Goal: Task Accomplishment & Management: Use online tool/utility

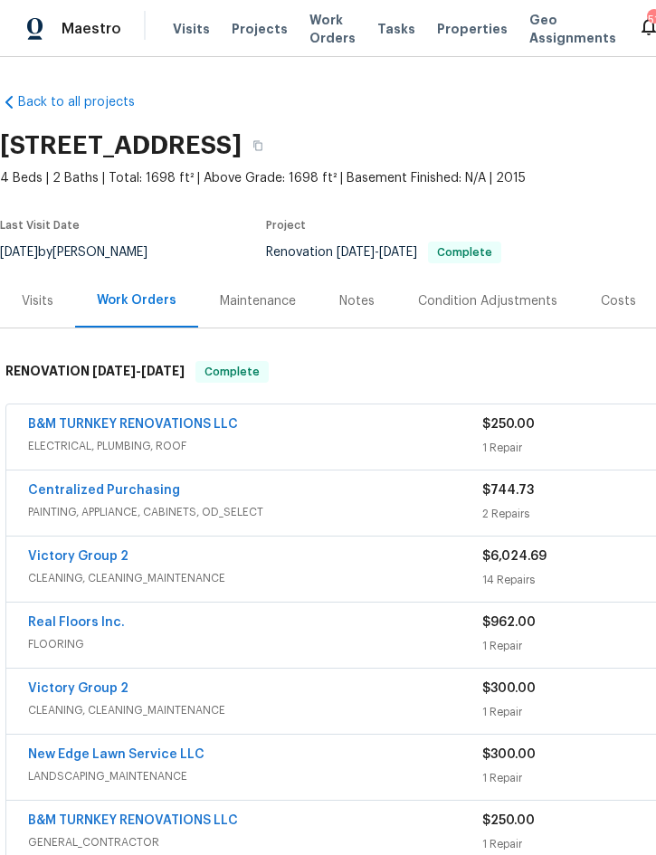
click at [245, 37] on span "Projects" at bounding box center [260, 29] width 56 height 18
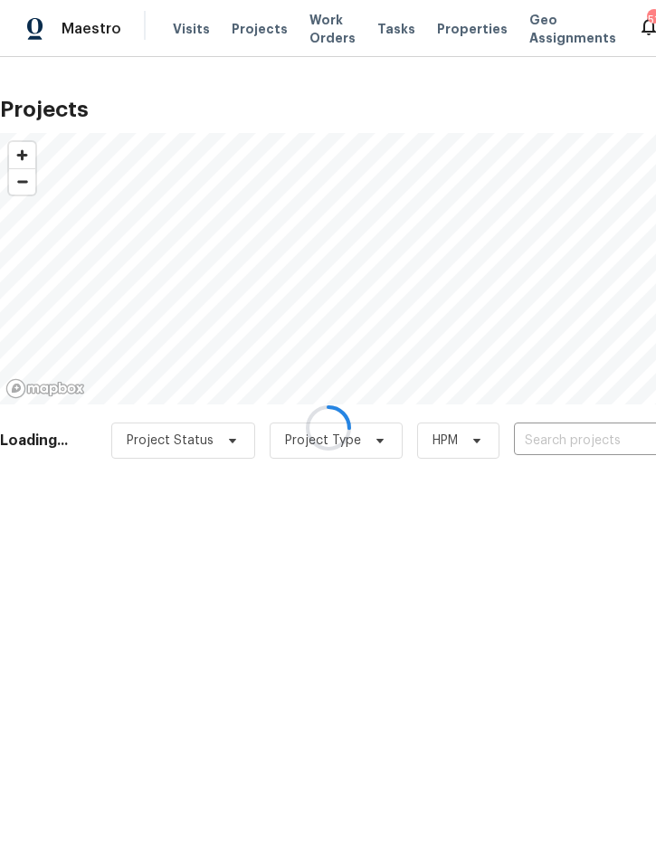
click at [567, 443] on div at bounding box center [328, 427] width 656 height 855
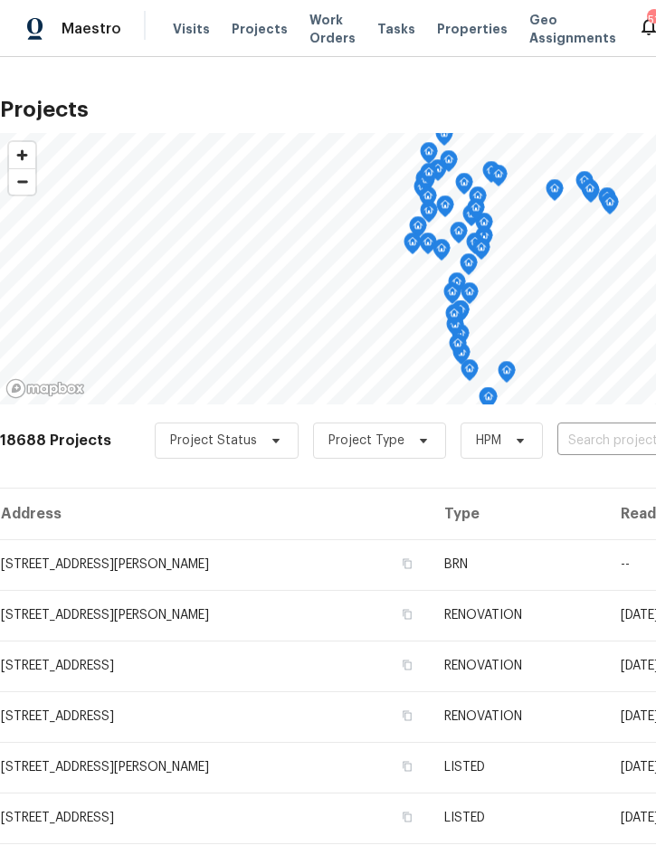
click at [611, 431] on input "text" at bounding box center [660, 441] width 207 height 28
type input "5030 creek"
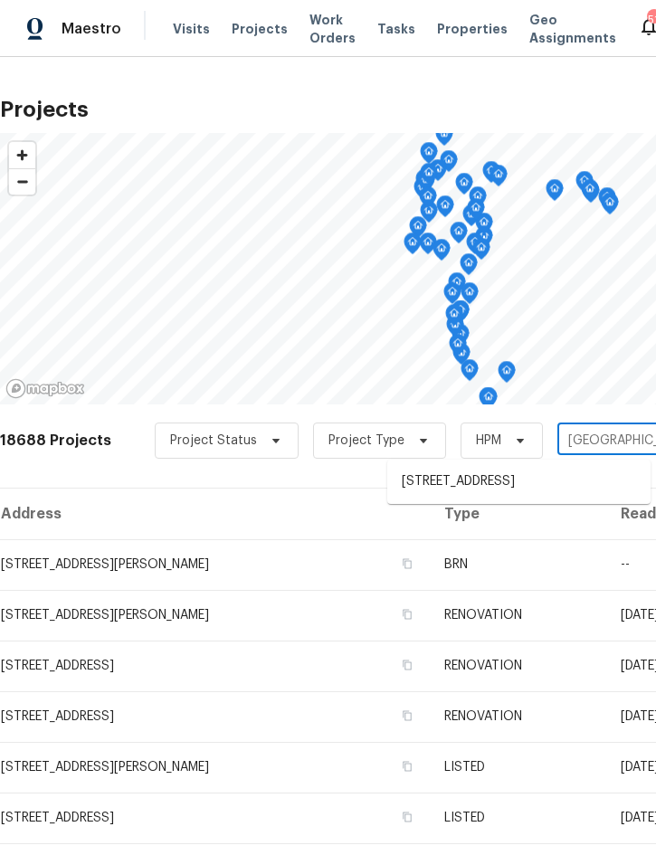
click at [516, 494] on li "5030 Creekview Ln, Lakeland, FL 33811" at bounding box center [518, 482] width 263 height 30
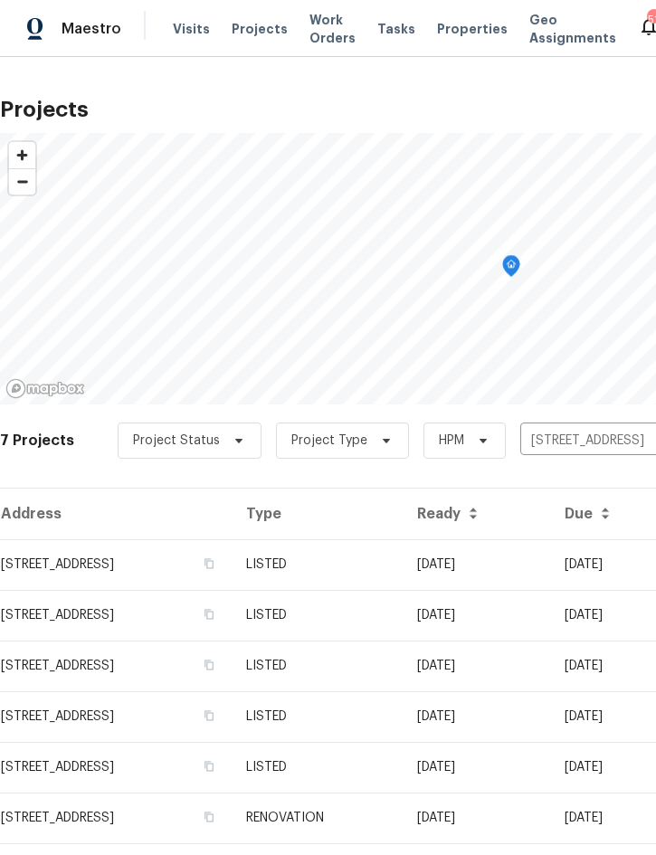
click at [517, 555] on td "08/04/25" at bounding box center [477, 564] width 148 height 51
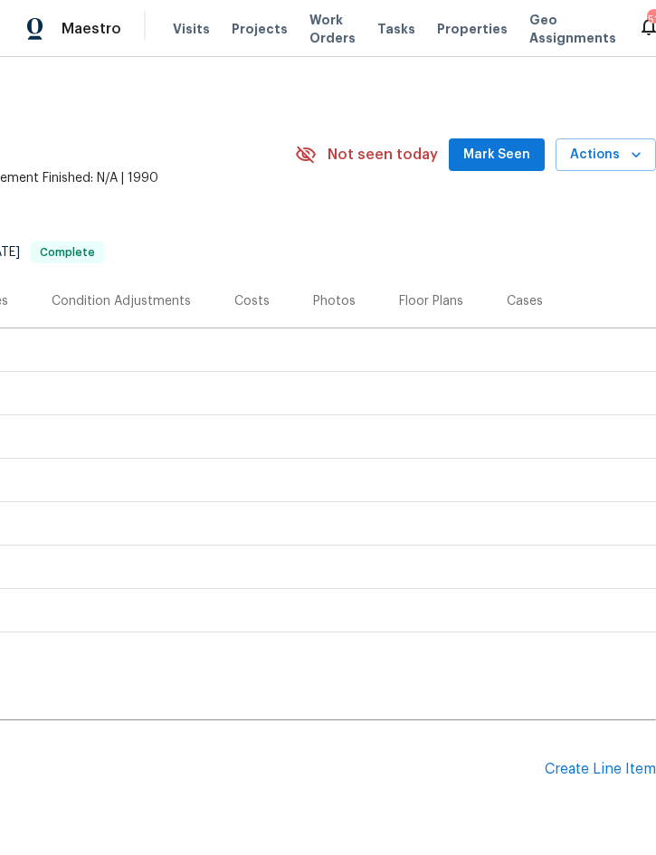
scroll to position [0, 367]
click at [617, 156] on span "Actions" at bounding box center [605, 155] width 71 height 23
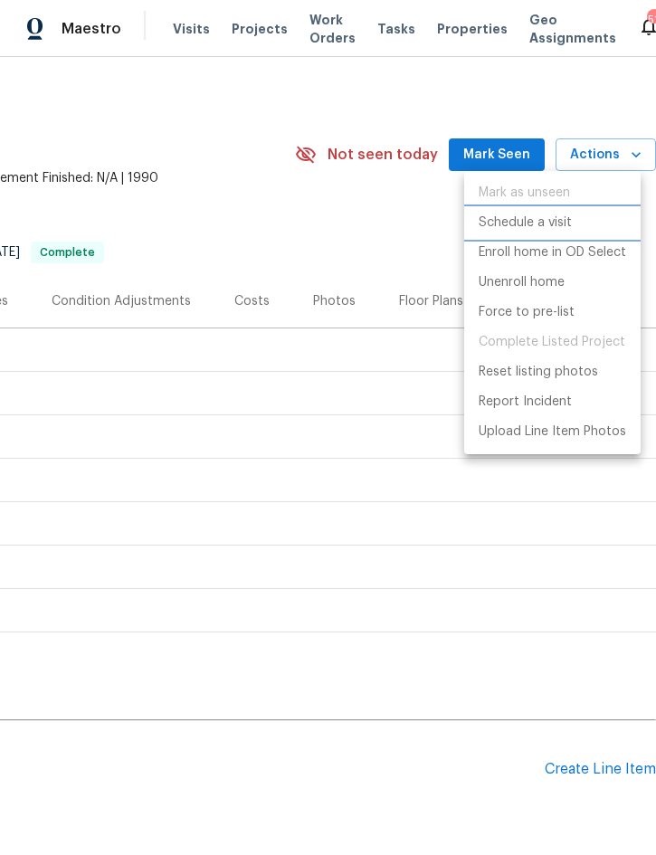
click at [543, 227] on p "Schedule a visit" at bounding box center [525, 223] width 93 height 19
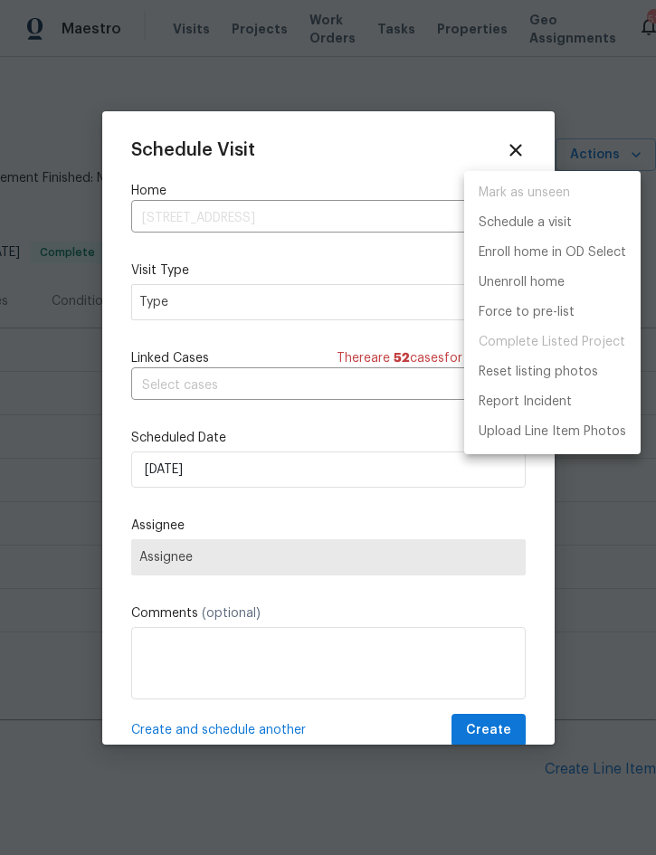
click at [250, 300] on div at bounding box center [328, 427] width 656 height 855
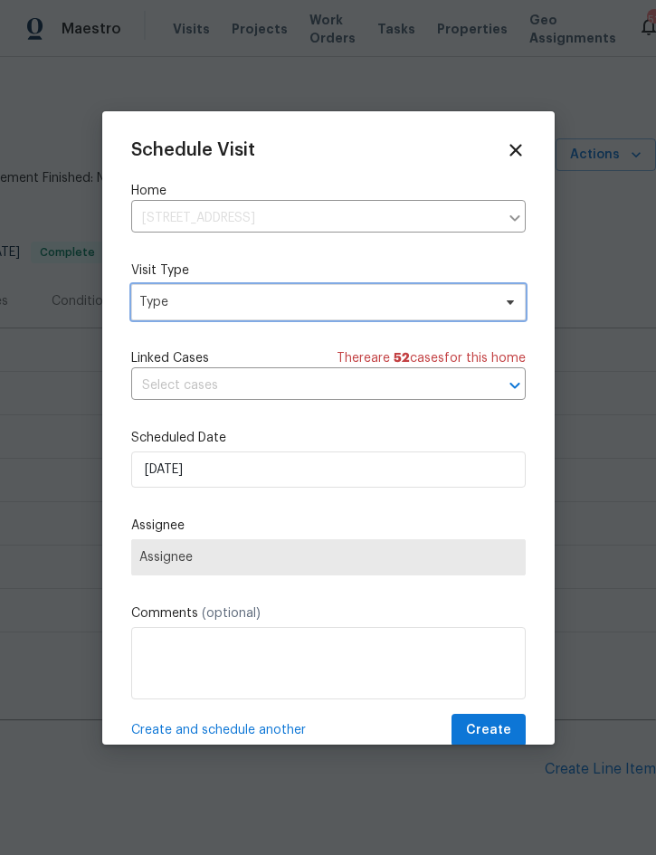
click at [264, 305] on span "Type" at bounding box center [315, 302] width 352 height 18
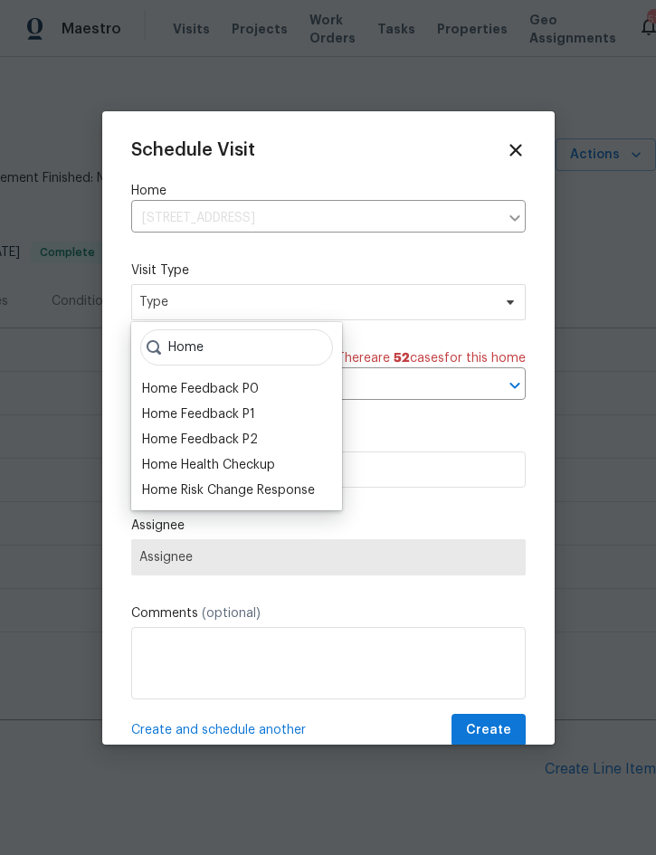
type input "Home"
click at [270, 469] on div "Home Health Checkup" at bounding box center [208, 465] width 133 height 18
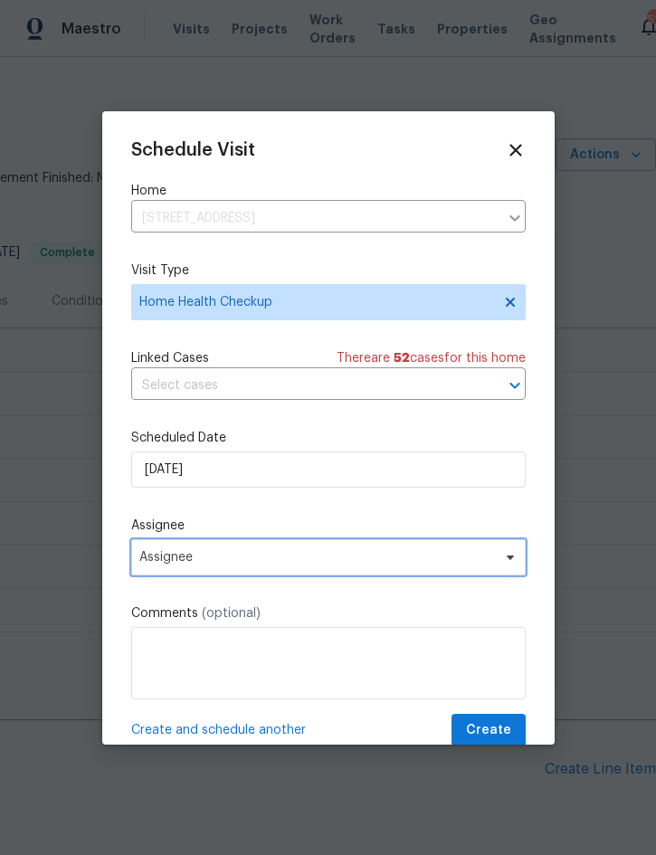
click at [288, 555] on span "Assignee" at bounding box center [316, 557] width 355 height 14
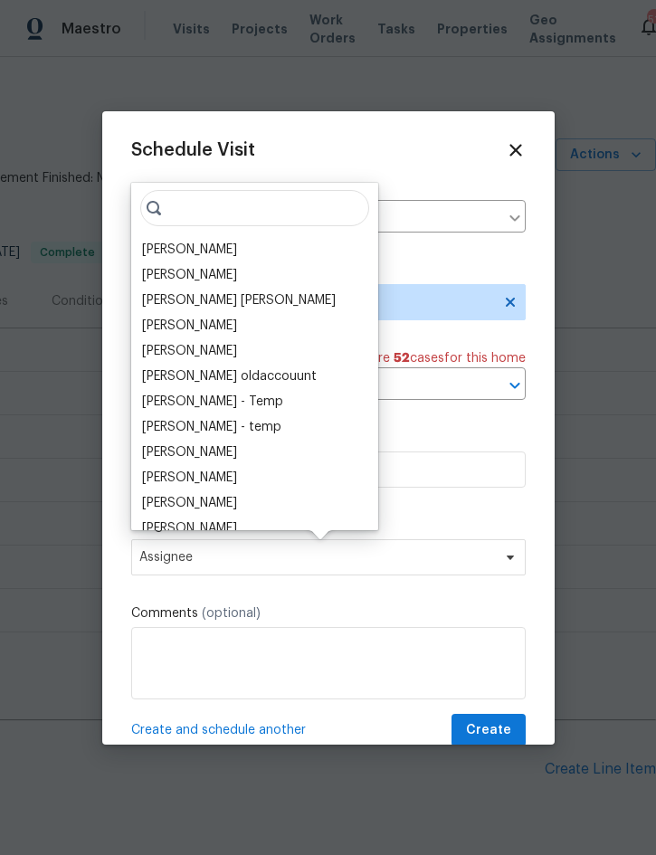
click at [211, 242] on div "[PERSON_NAME]" at bounding box center [189, 250] width 95 height 18
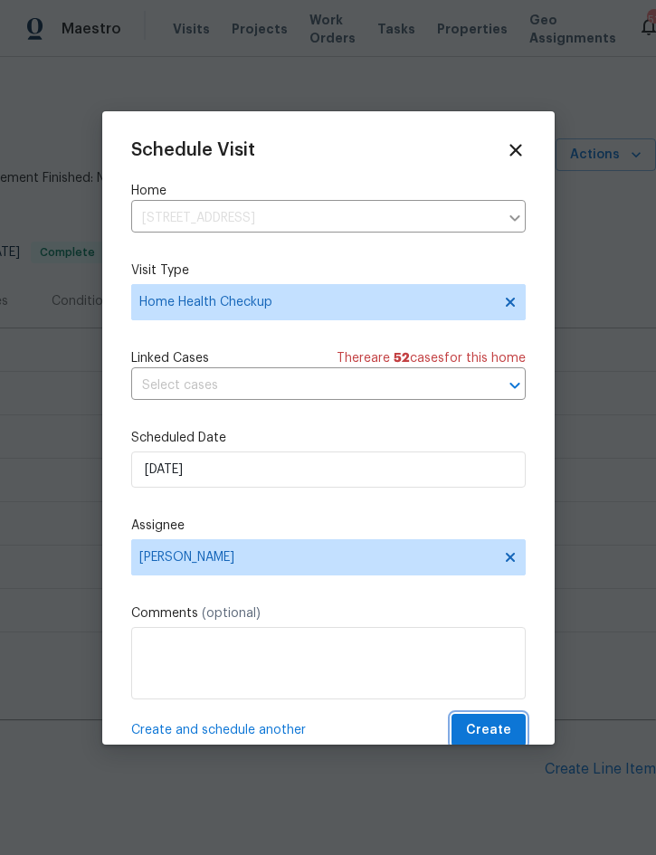
click at [502, 724] on span "Create" at bounding box center [488, 730] width 45 height 23
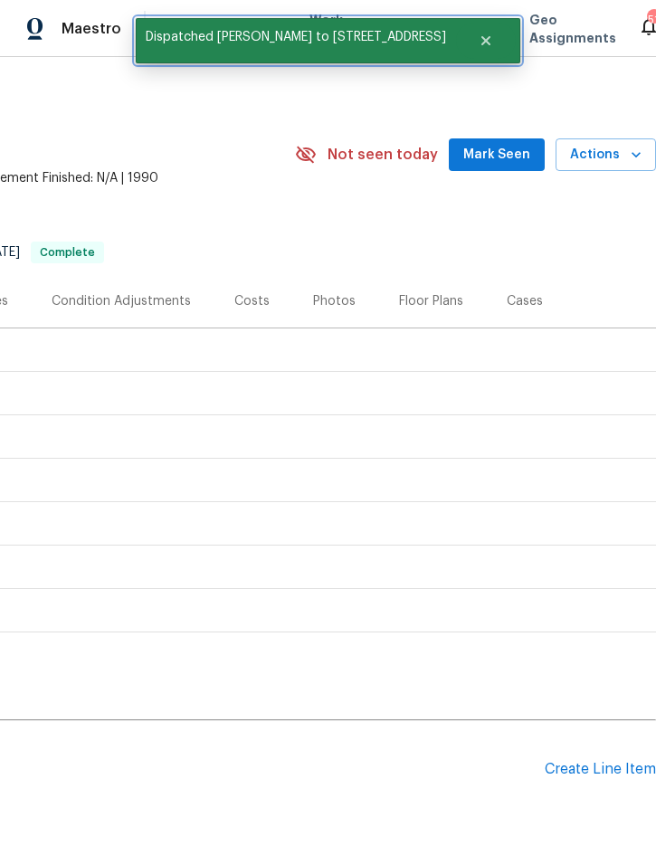
click at [482, 35] on icon "Close" at bounding box center [486, 40] width 14 height 14
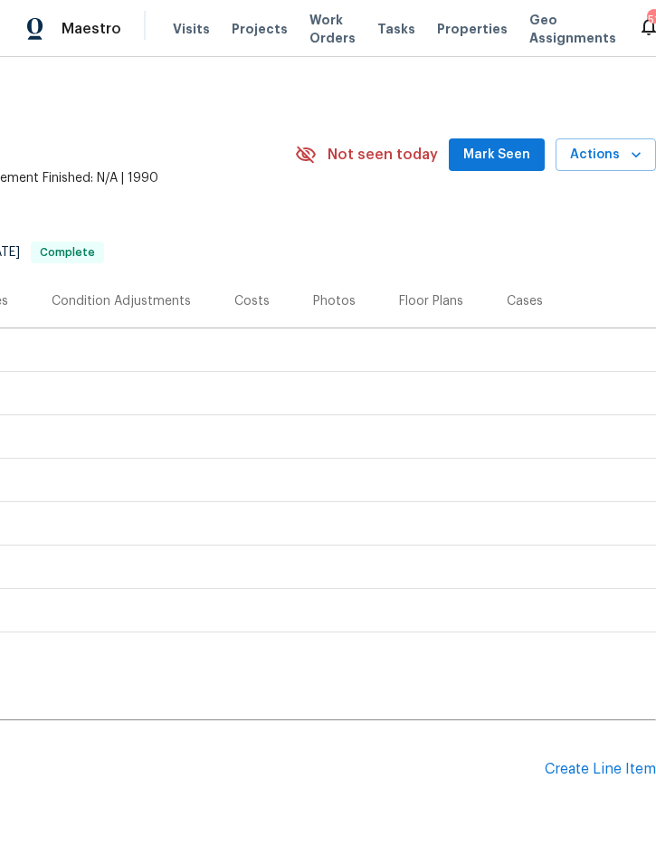
click at [259, 30] on span "Projects" at bounding box center [260, 29] width 56 height 18
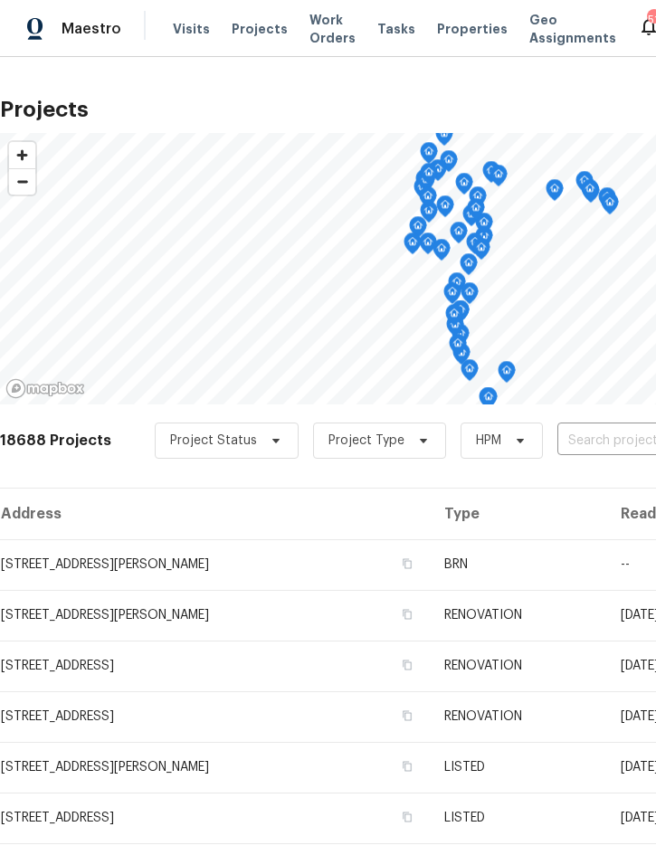
click at [599, 436] on input "text" at bounding box center [660, 441] width 207 height 28
type input "3646 do"
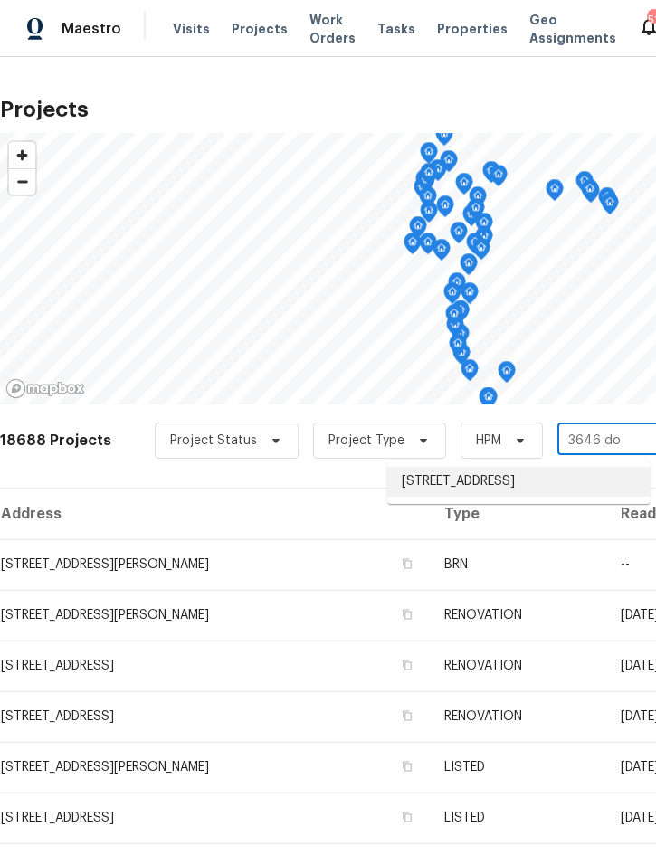
click at [522, 495] on li "3646 Dovetail Ln S, Lakeland, FL 33812" at bounding box center [518, 482] width 263 height 30
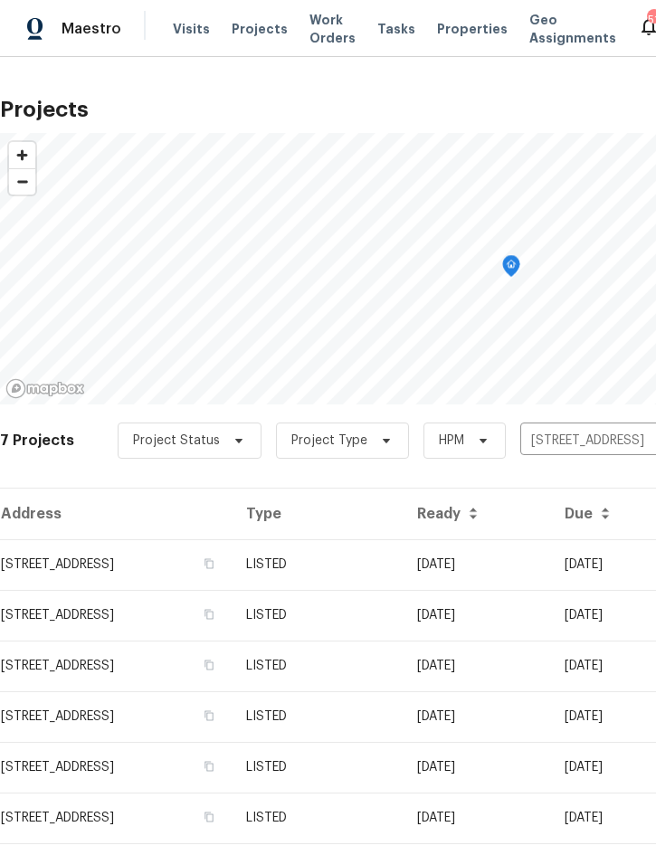
click at [403, 569] on td "LISTED" at bounding box center [317, 564] width 171 height 51
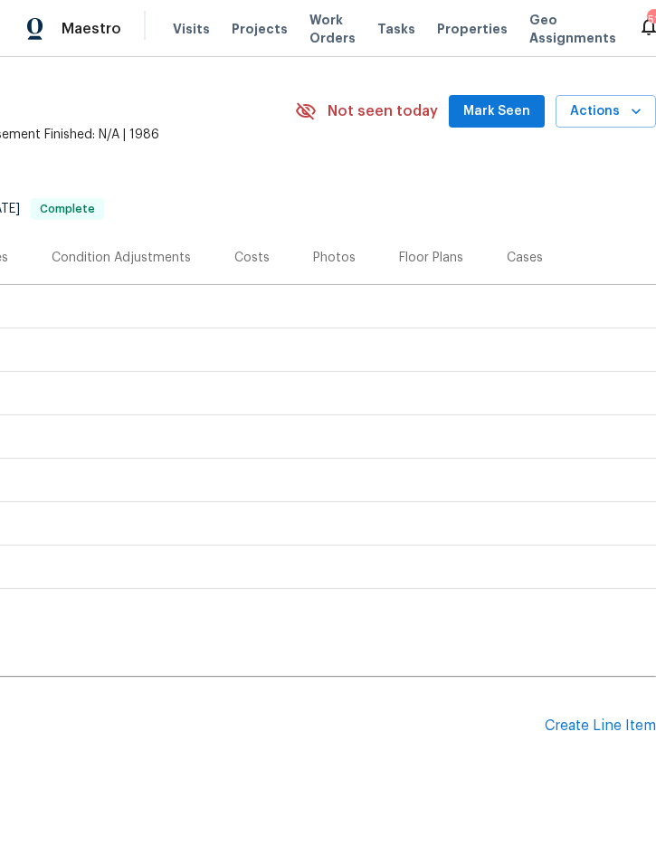
scroll to position [46, 367]
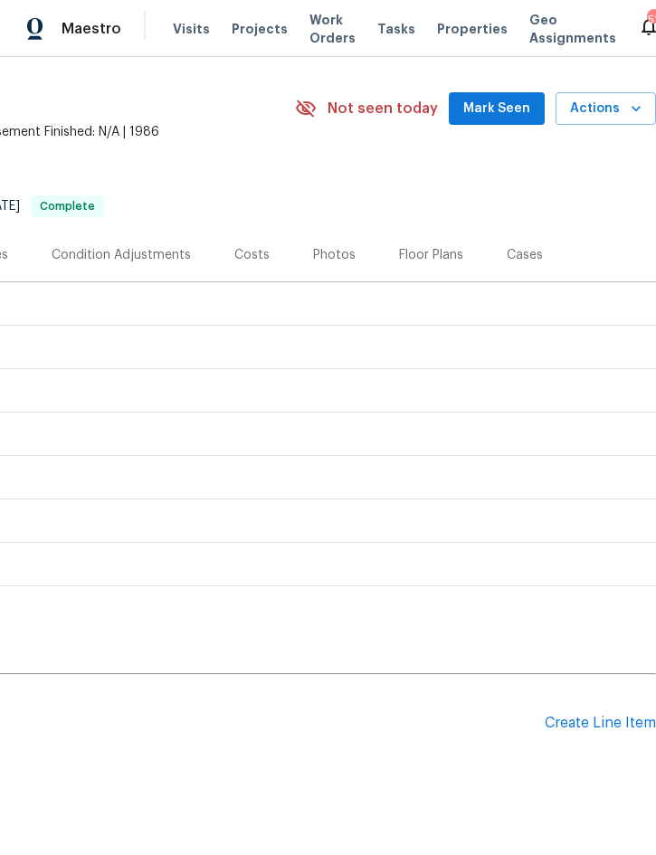
click at [619, 109] on span "Actions" at bounding box center [605, 109] width 71 height 23
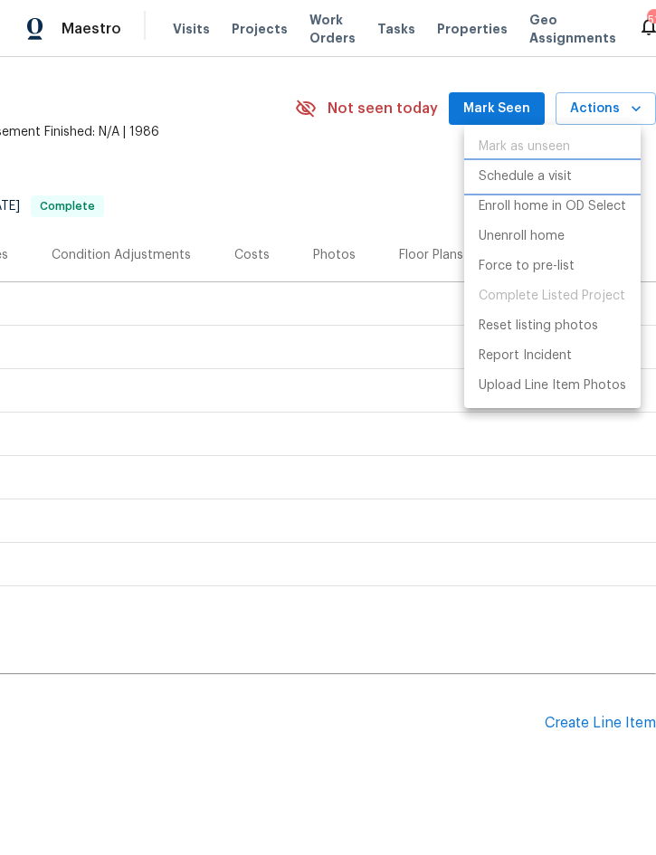
click at [556, 173] on p "Schedule a visit" at bounding box center [525, 176] width 93 height 19
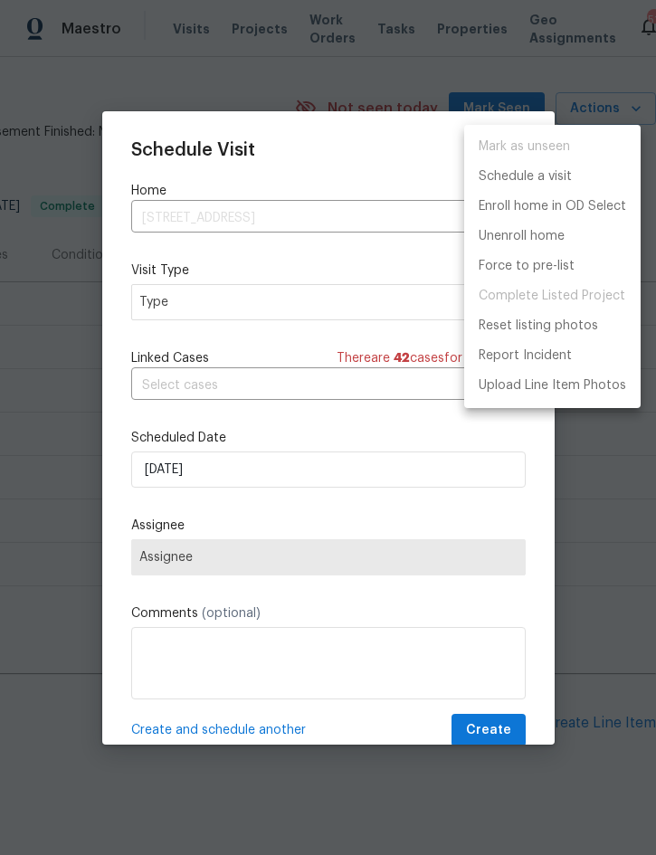
click at [253, 308] on div at bounding box center [328, 427] width 656 height 855
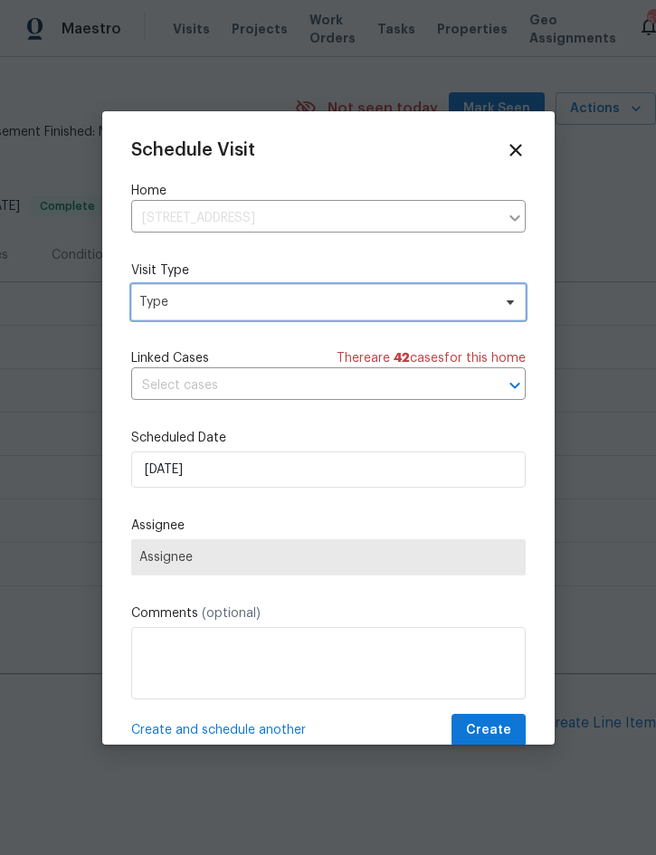
click at [274, 301] on span "Type" at bounding box center [315, 302] width 352 height 18
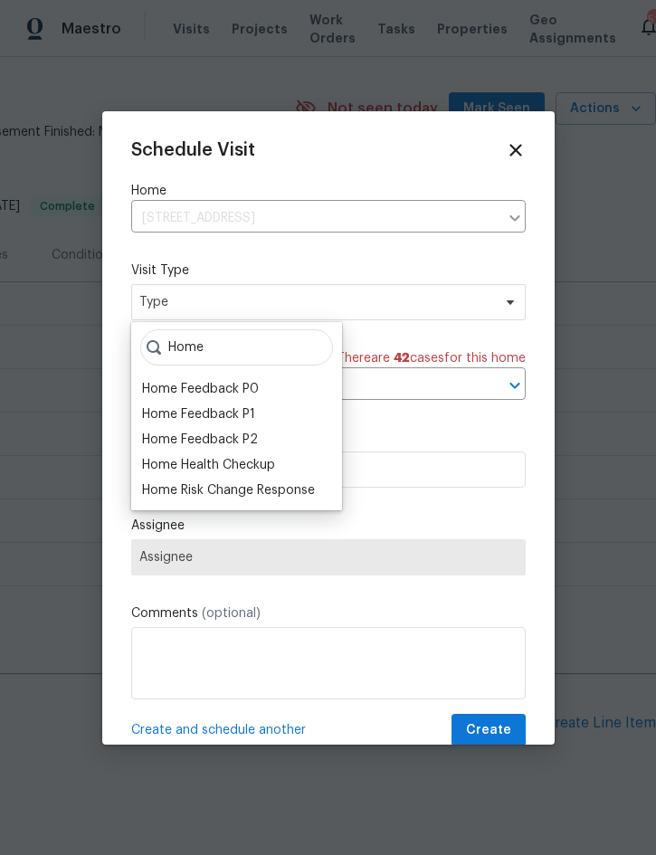
type input "Home"
click at [278, 458] on div "Home Health Checkup" at bounding box center [237, 464] width 200 height 25
click at [301, 468] on div "Home Health Checkup" at bounding box center [237, 464] width 200 height 25
click at [246, 471] on div "Home Health Checkup" at bounding box center [208, 465] width 133 height 18
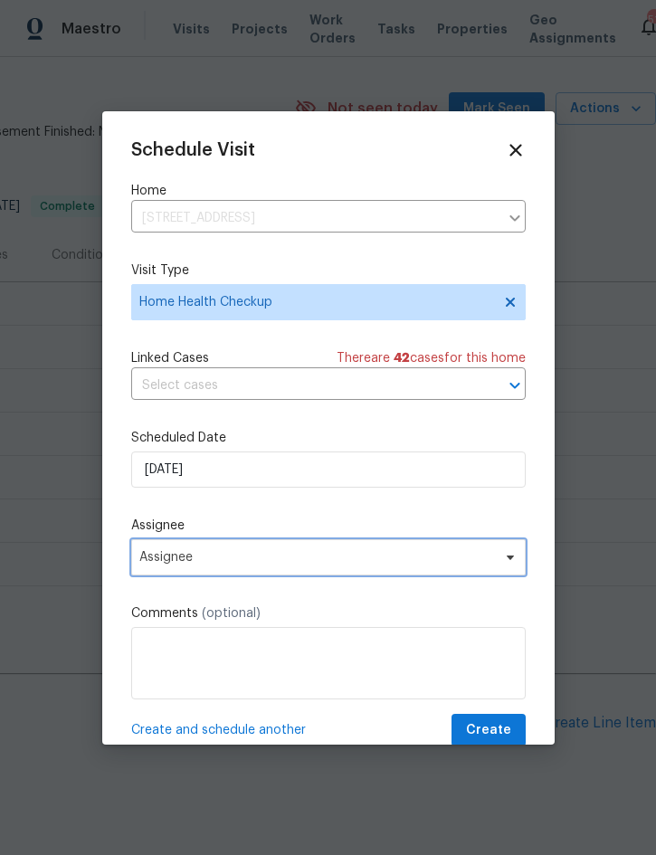
click at [256, 553] on span "Assignee" at bounding box center [328, 557] width 395 height 36
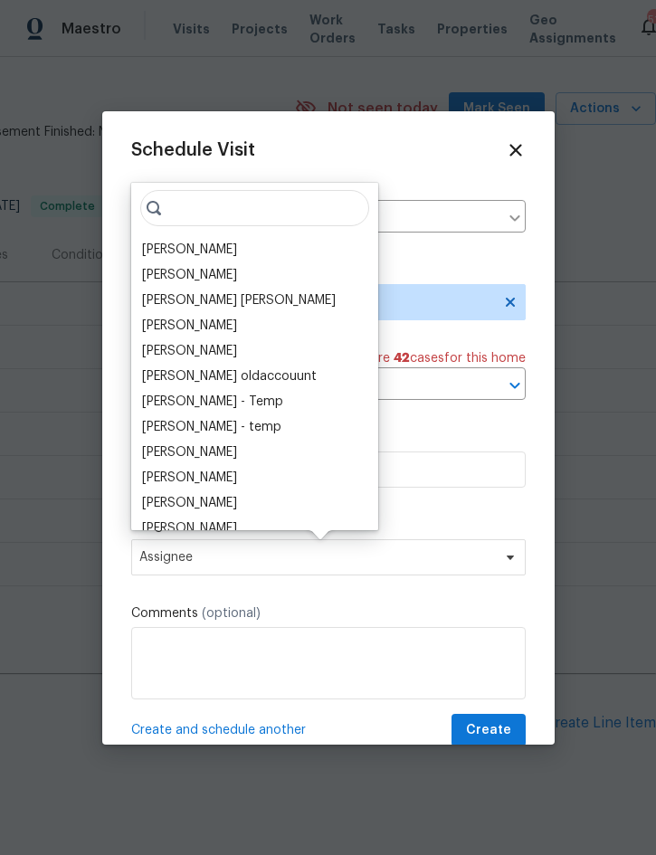
click at [221, 249] on div "[PERSON_NAME]" at bounding box center [189, 250] width 95 height 18
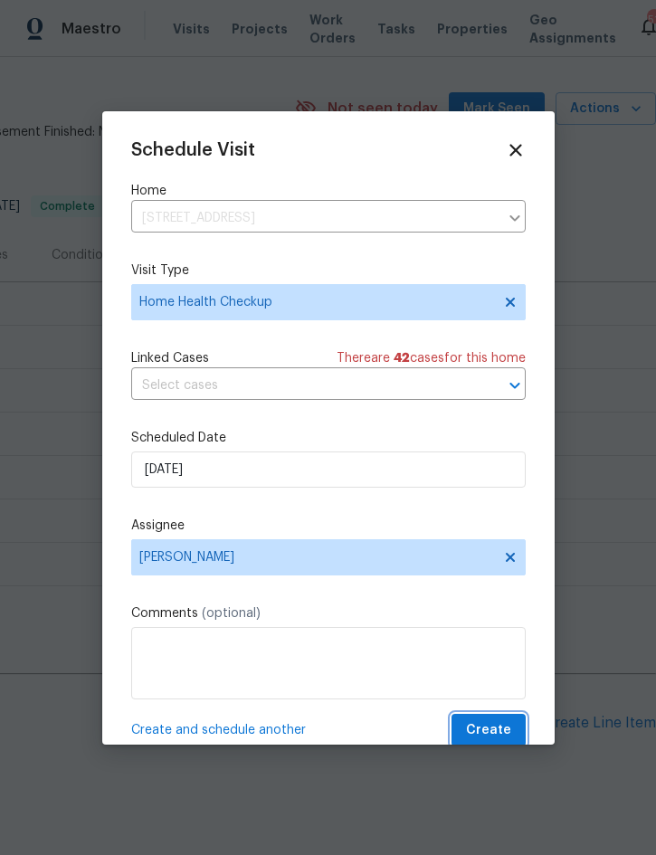
click at [494, 725] on span "Create" at bounding box center [488, 730] width 45 height 23
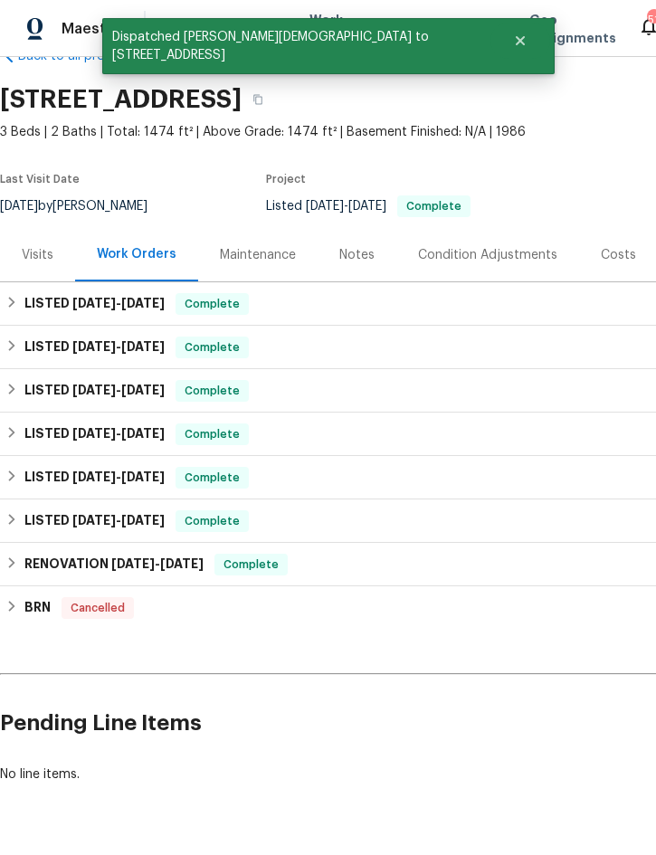
scroll to position [46, 0]
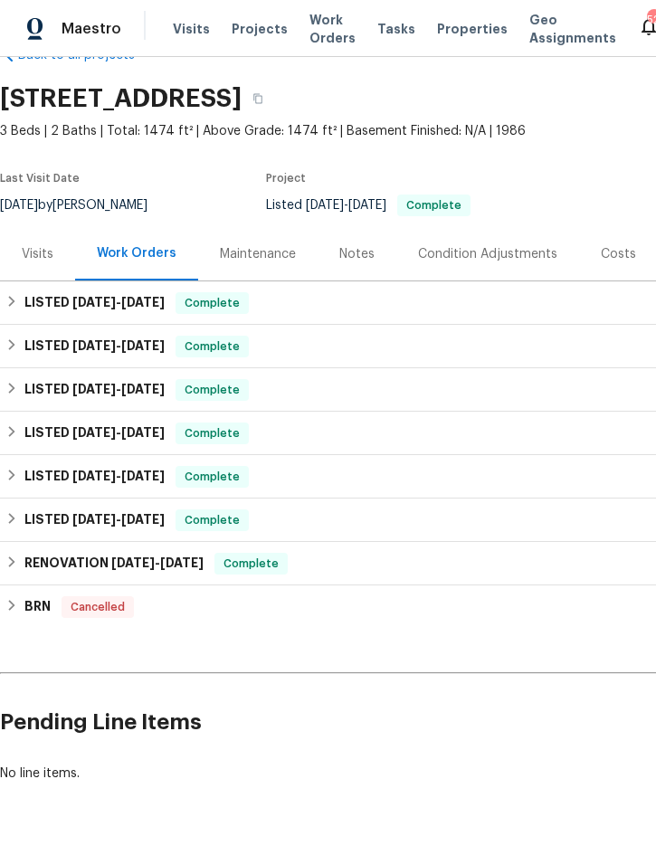
scroll to position [46, 0]
click at [250, 27] on span "Projects" at bounding box center [260, 29] width 56 height 18
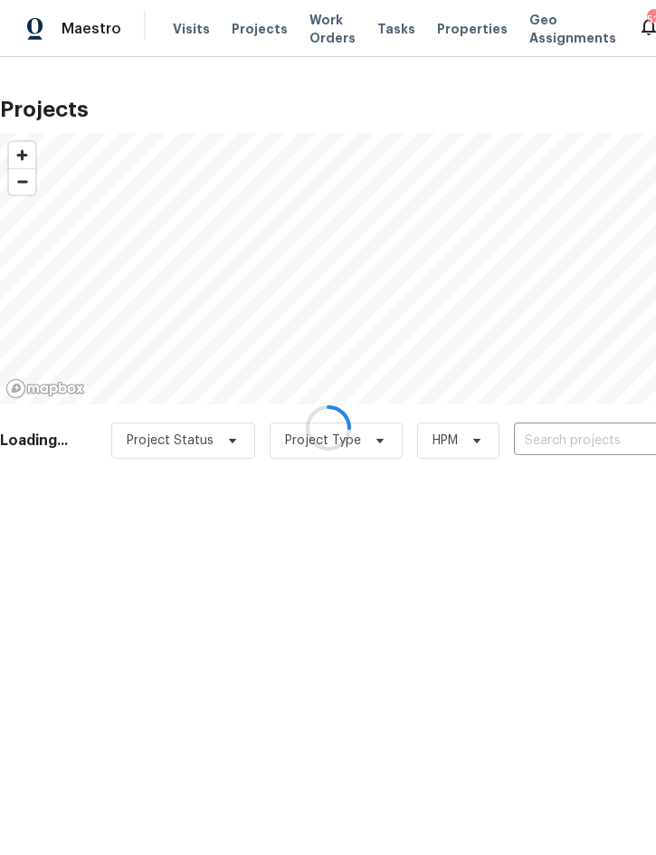
click at [557, 436] on div at bounding box center [328, 427] width 656 height 855
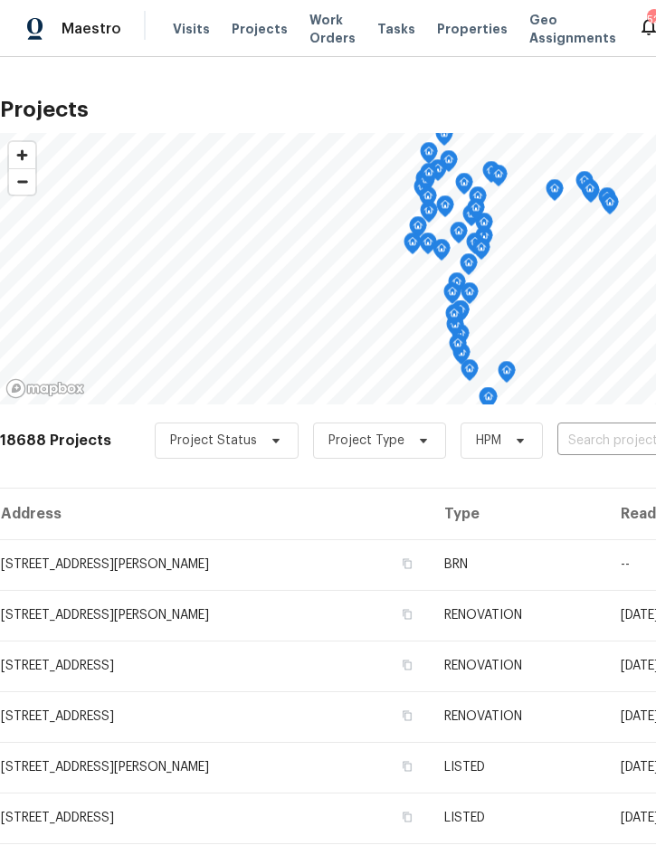
click at [576, 453] on input "text" at bounding box center [660, 441] width 207 height 28
type input "196 whisp"
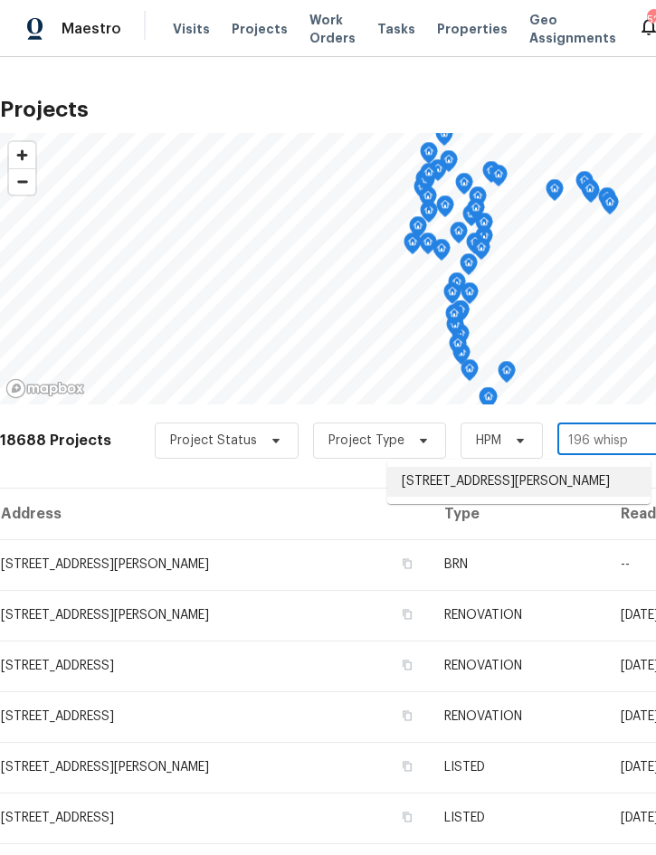
click at [515, 483] on li "[STREET_ADDRESS][PERSON_NAME]" at bounding box center [518, 482] width 263 height 30
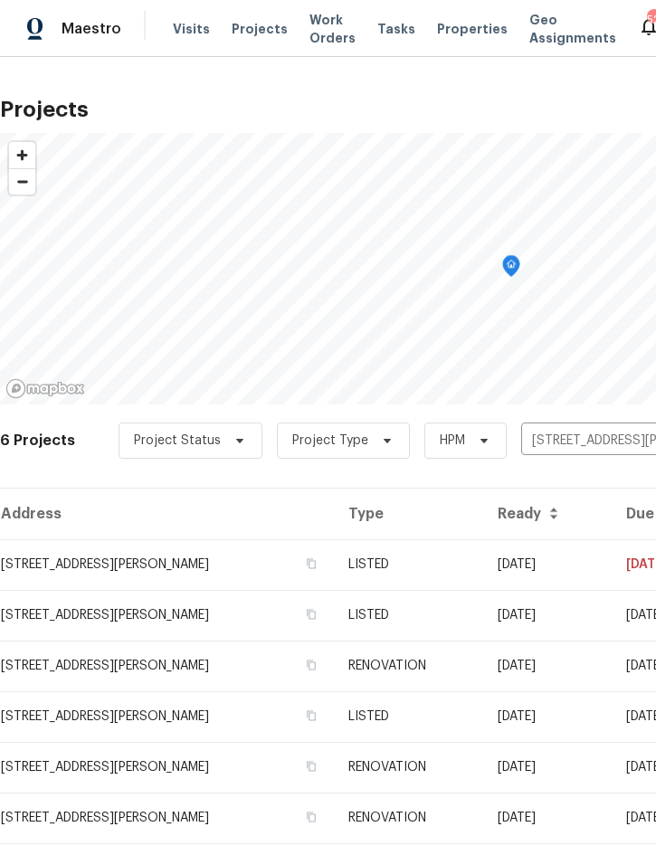
click at [334, 558] on td "[STREET_ADDRESS][PERSON_NAME]" at bounding box center [167, 564] width 334 height 51
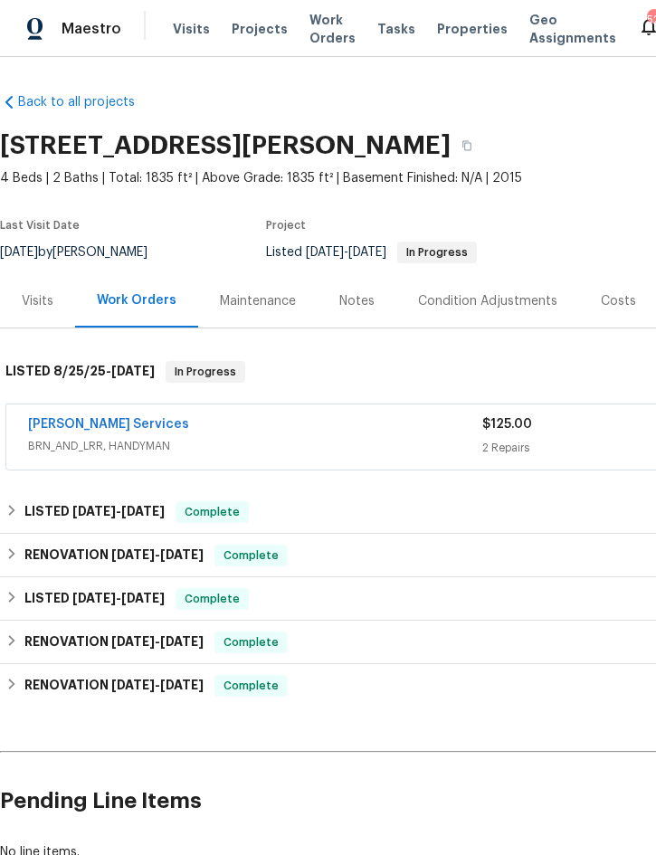
click at [65, 428] on link "[PERSON_NAME] Services" at bounding box center [108, 424] width 161 height 13
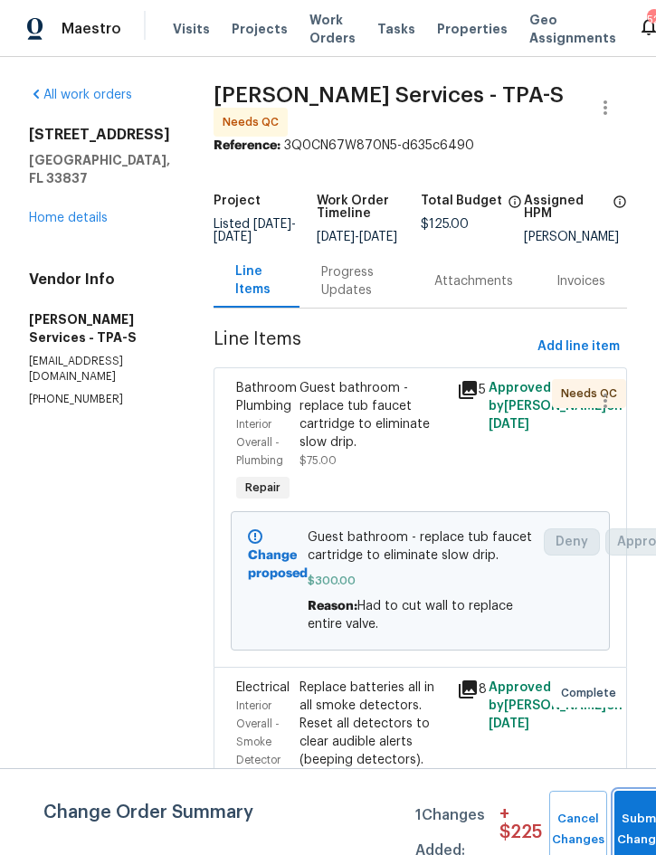
click at [633, 827] on span "Submit Changes" at bounding box center [644, 830] width 40 height 42
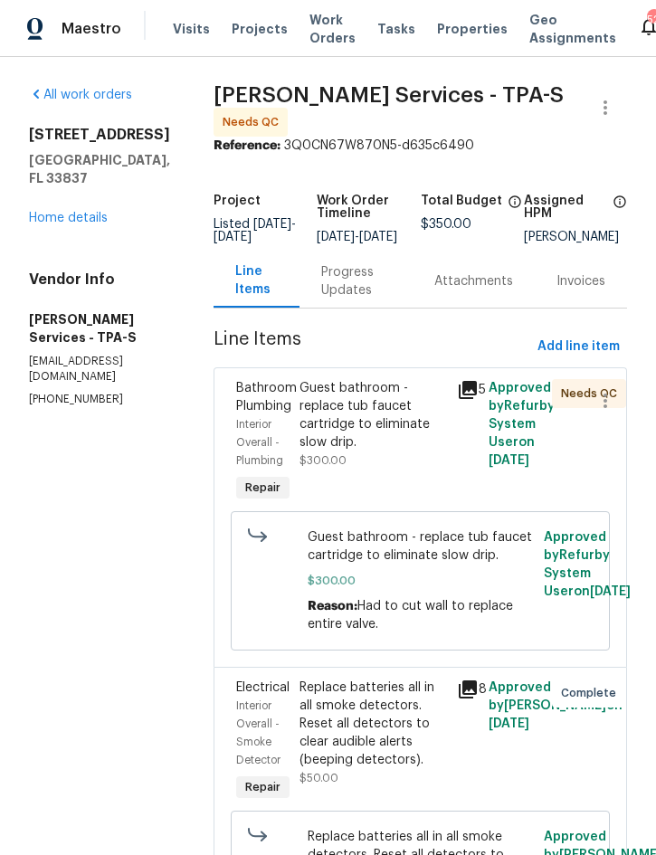
click at [372, 409] on div "Guest bathroom - replace tub faucet cartridge to eliminate slow drip." at bounding box center [374, 415] width 148 height 72
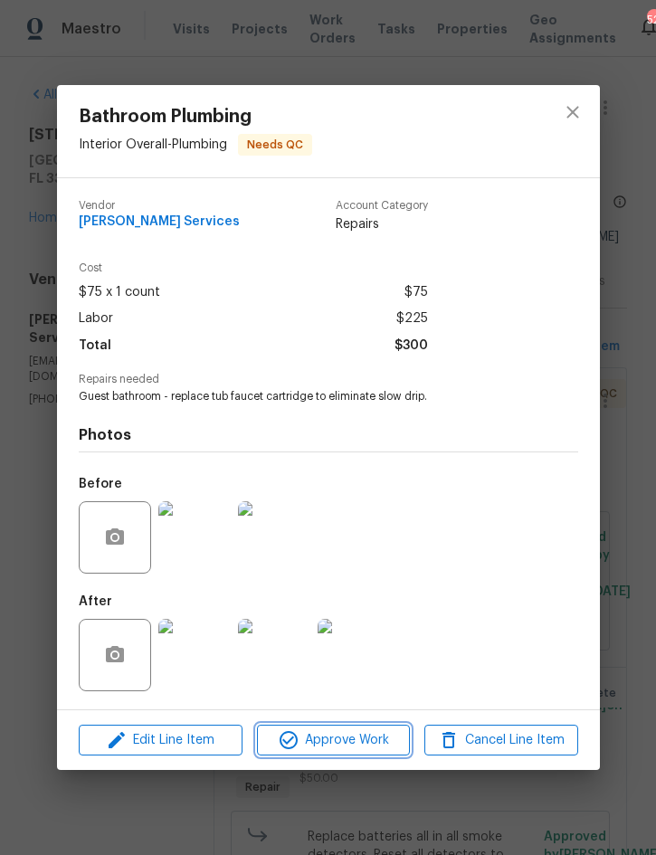
click at [355, 738] on span "Approve Work" at bounding box center [333, 740] width 142 height 23
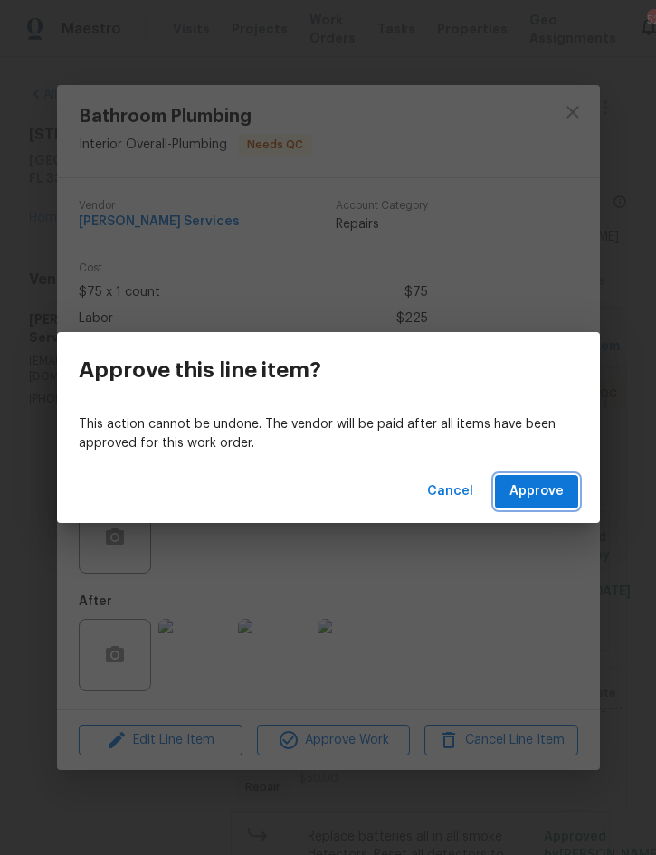
click at [544, 497] on span "Approve" at bounding box center [537, 492] width 54 height 23
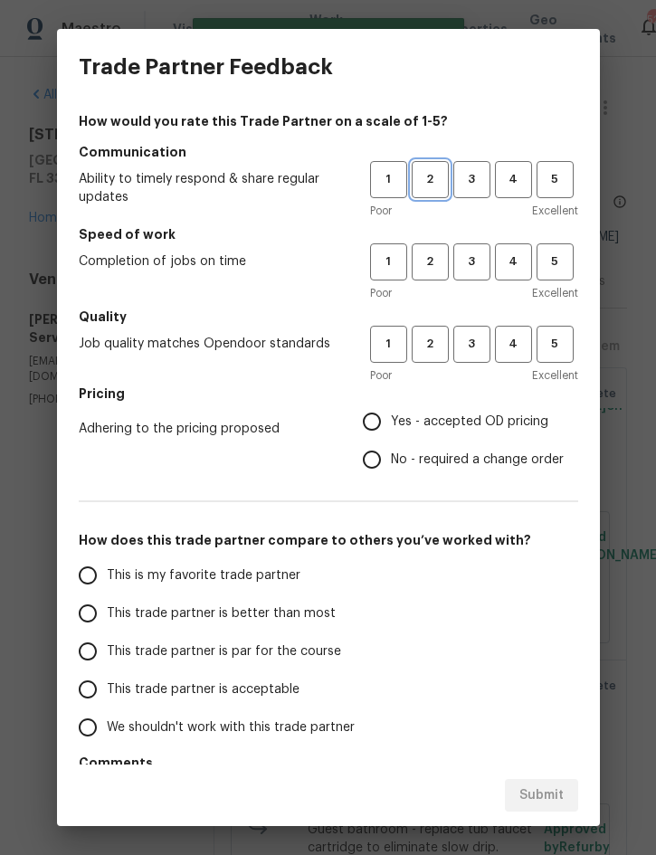
click at [447, 184] on button "2" at bounding box center [430, 179] width 37 height 37
click at [459, 270] on span "3" at bounding box center [471, 262] width 33 height 21
click at [457, 176] on span "3" at bounding box center [471, 179] width 33 height 21
click at [474, 348] on span "3" at bounding box center [471, 344] width 33 height 21
click at [477, 427] on span "Yes - accepted OD pricing" at bounding box center [469, 422] width 157 height 19
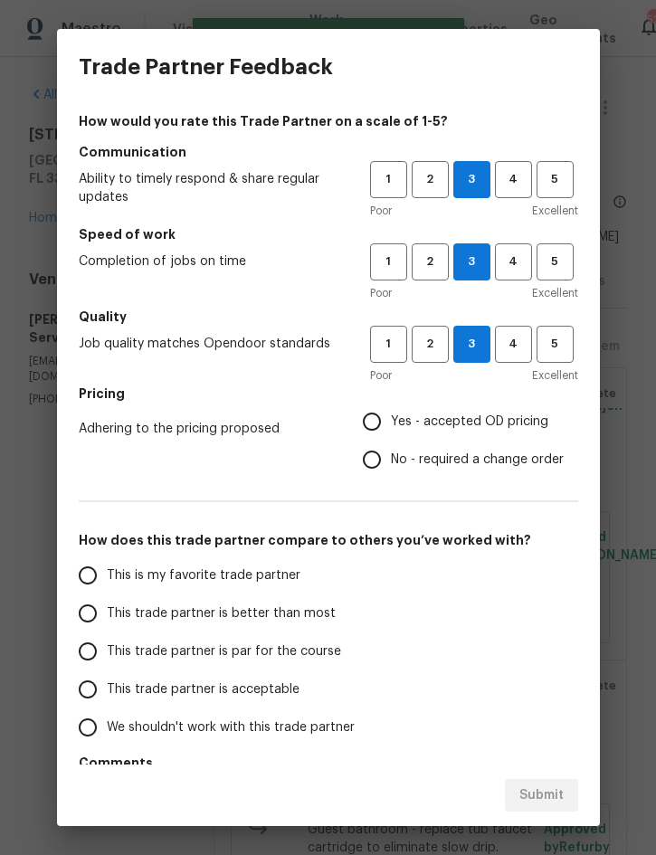
click at [391, 427] on input "Yes - accepted OD pricing" at bounding box center [372, 422] width 38 height 38
radio input "true"
click at [261, 610] on span "This trade partner is better than most" at bounding box center [221, 614] width 229 height 19
click at [107, 610] on input "This trade partner is better than most" at bounding box center [88, 614] width 38 height 38
click at [569, 795] on button "Submit" at bounding box center [541, 795] width 73 height 33
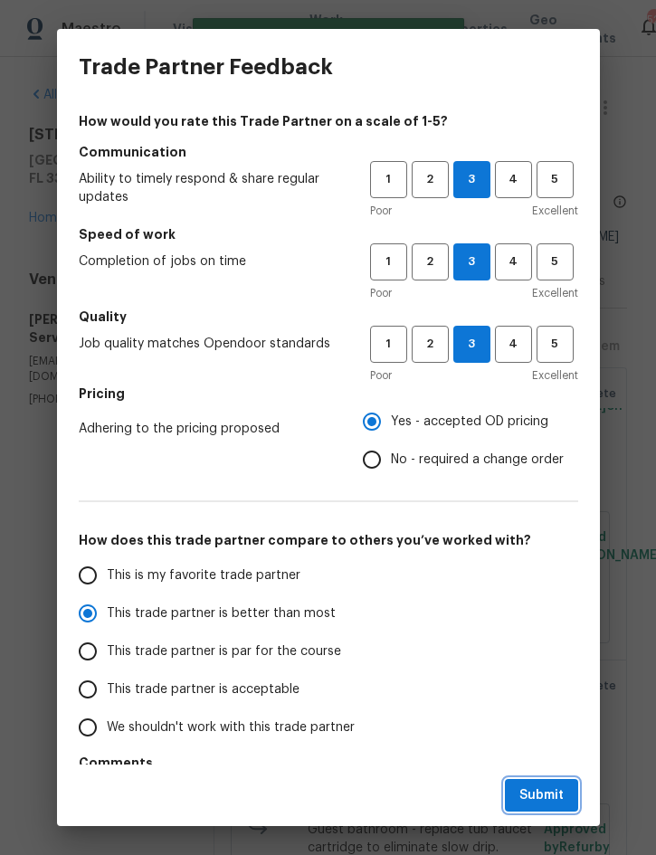
radio input "true"
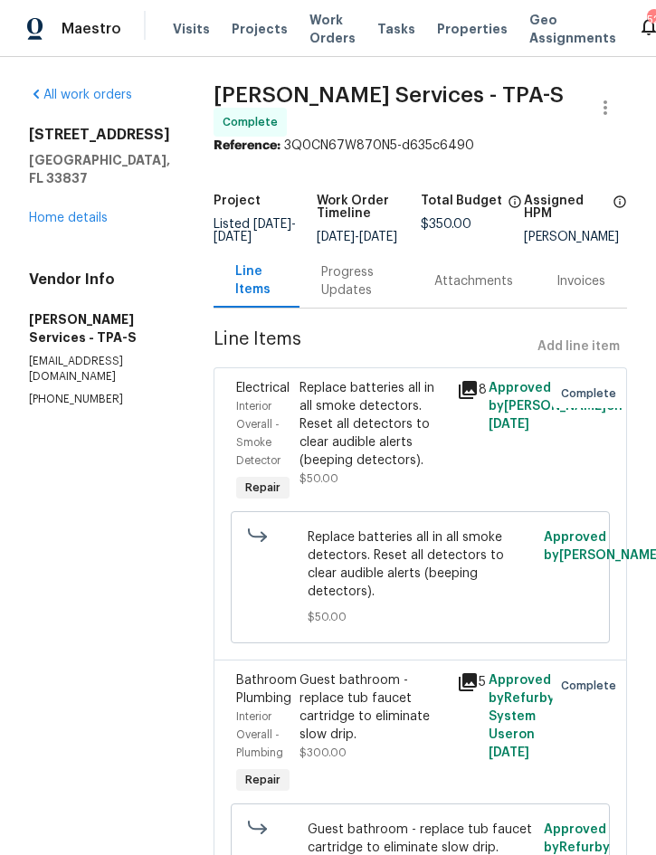
click at [64, 213] on link "Home details" at bounding box center [68, 218] width 79 height 13
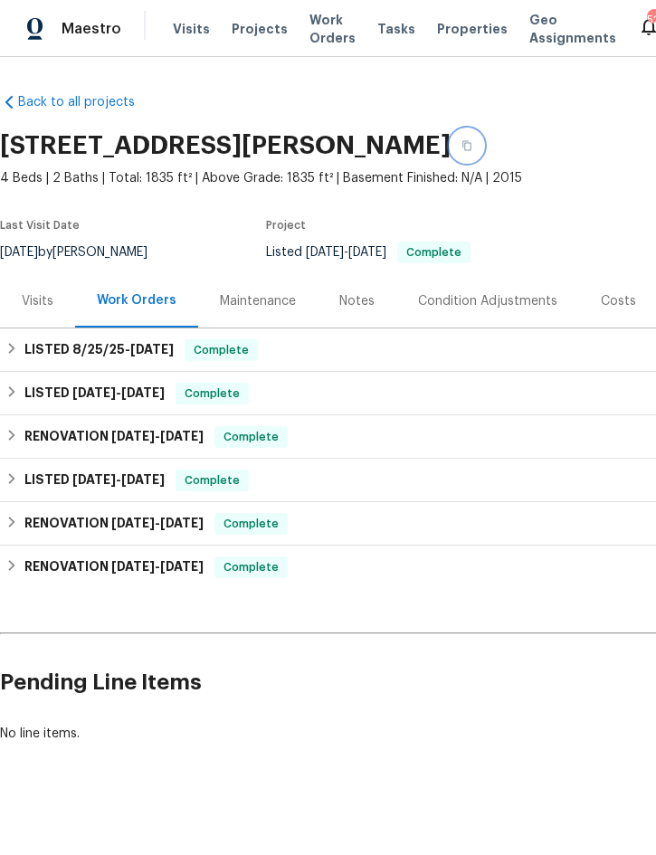
click at [471, 147] on icon "button" at bounding box center [466, 146] width 9 height 10
click at [352, 301] on div "Notes" at bounding box center [356, 301] width 35 height 18
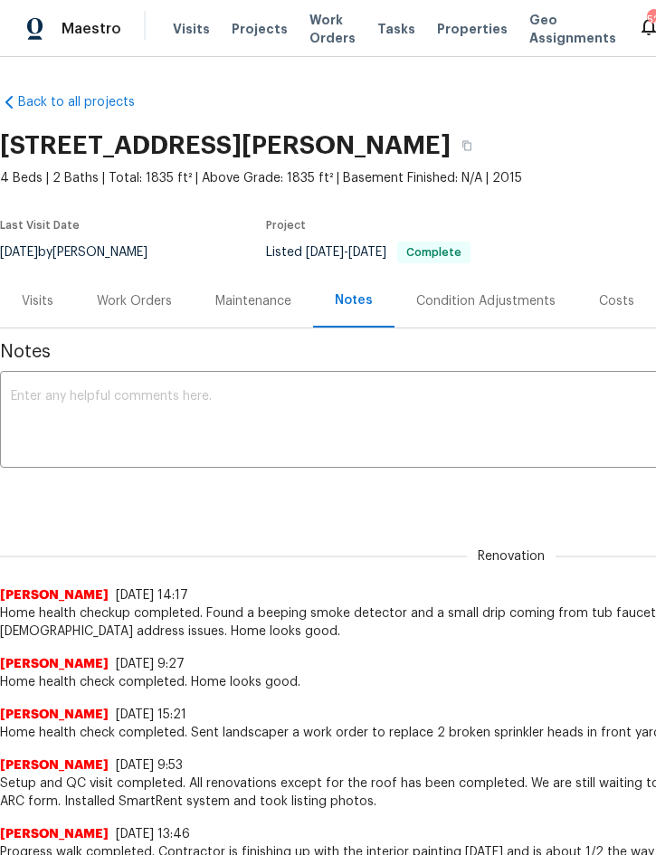
click at [121, 414] on textarea at bounding box center [511, 421] width 1001 height 63
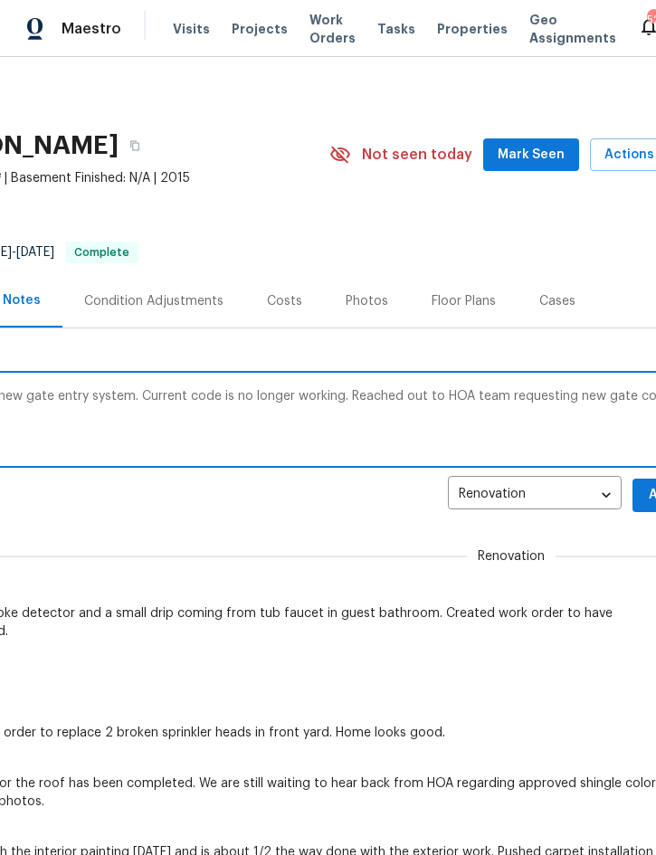
scroll to position [0, 367]
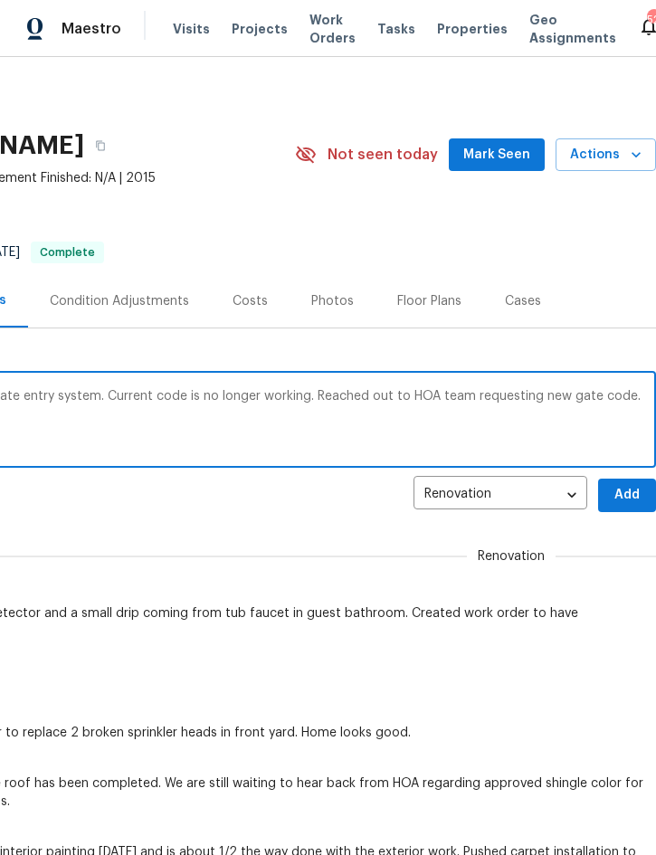
type textarea "Landscaper reported that community has installed a new gate entry system. Curre…"
click at [628, 501] on span "Add" at bounding box center [627, 495] width 29 height 23
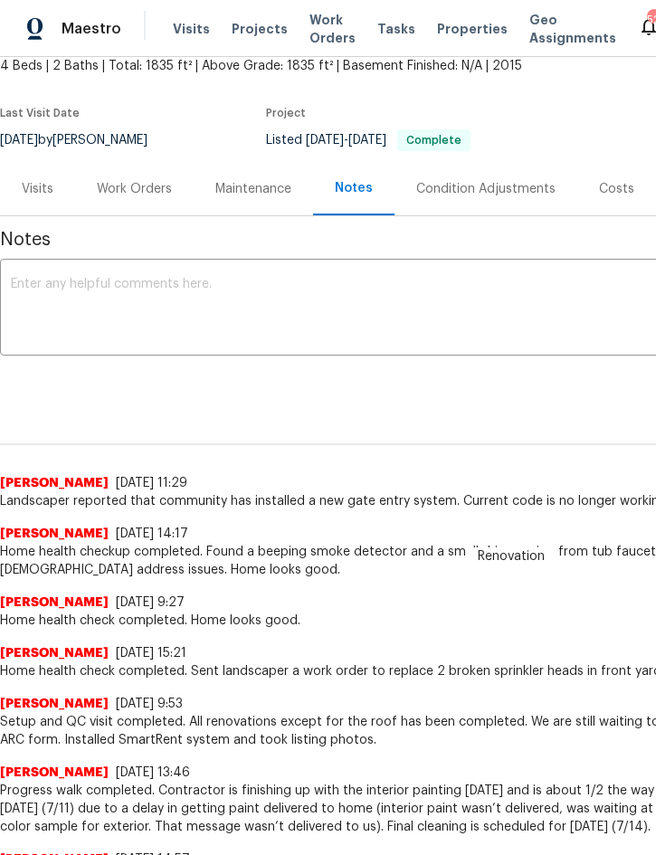
scroll to position [114, 0]
